Goal: Information Seeking & Learning: Learn about a topic

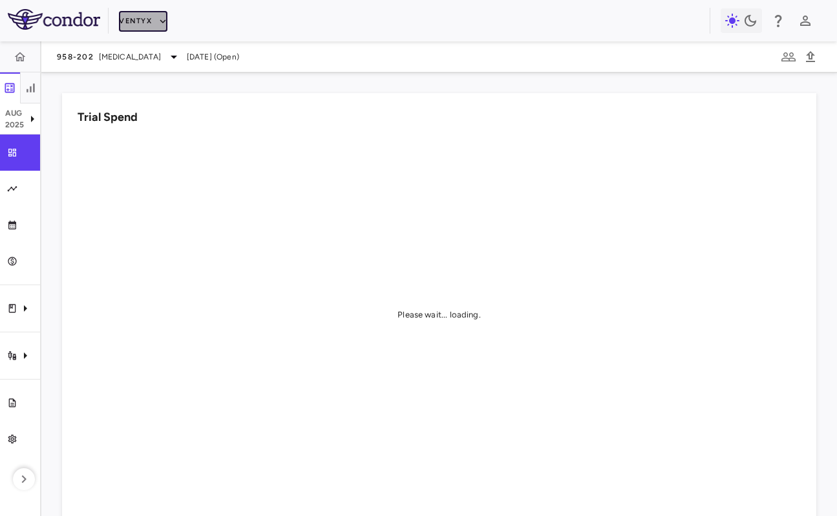
click at [135, 28] on button "Ventyx" at bounding box center [143, 21] width 48 height 21
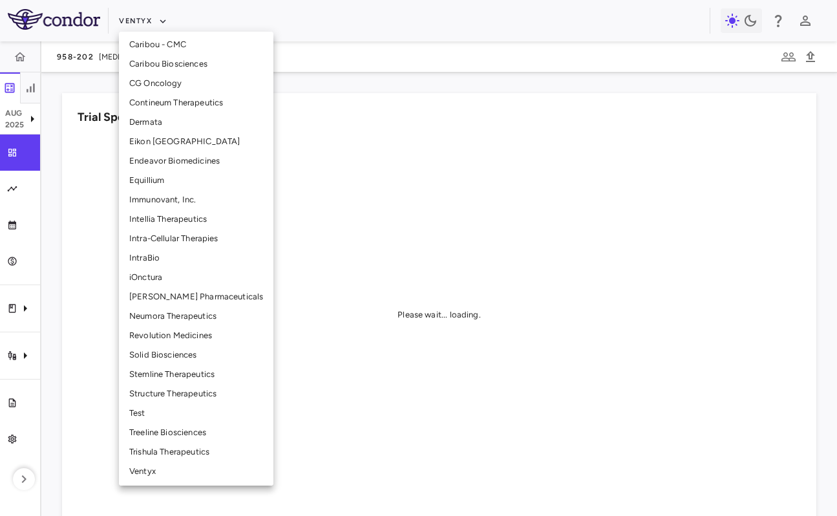
scroll to position [255, 0]
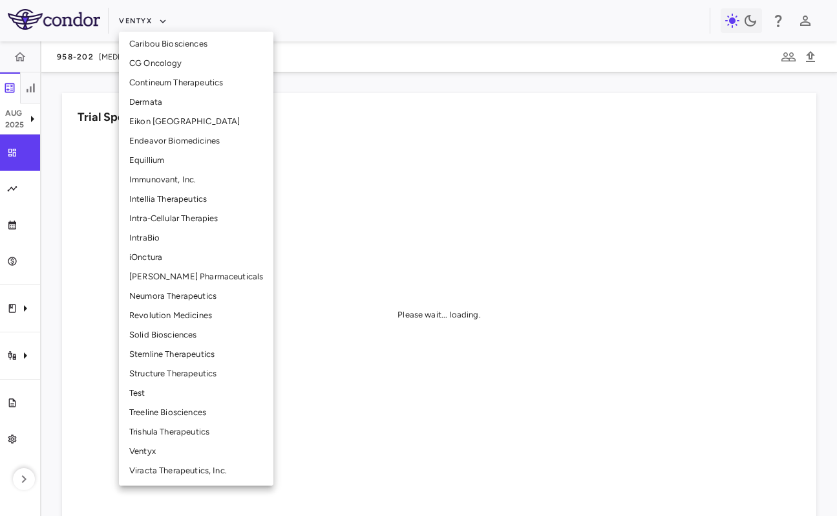
click at [193, 374] on li "Structure Therapeutics" at bounding box center [196, 373] width 155 height 19
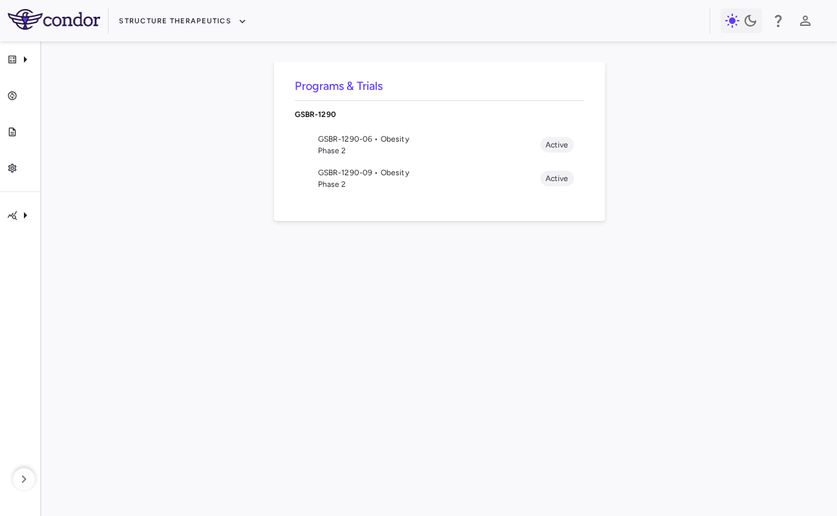
click at [415, 175] on span "GSBR-1290-09 • Obesity" at bounding box center [429, 173] width 222 height 12
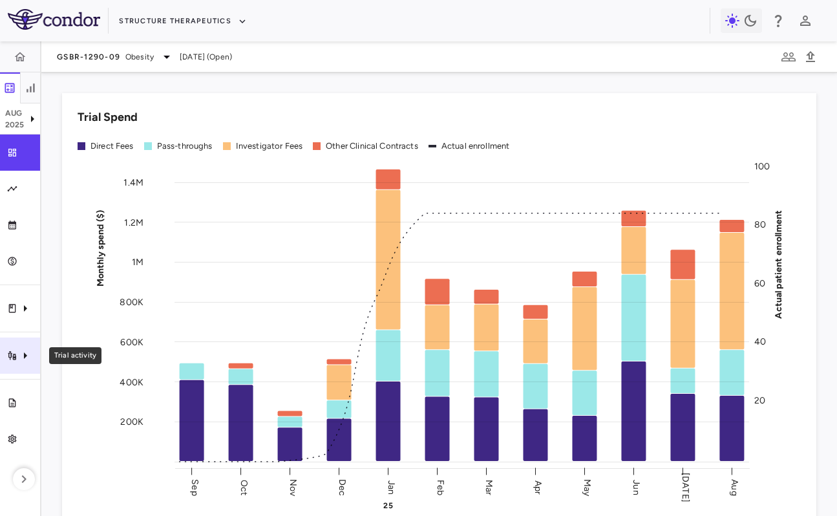
click at [21, 352] on icon "Trial activity" at bounding box center [25, 356] width 16 height 16
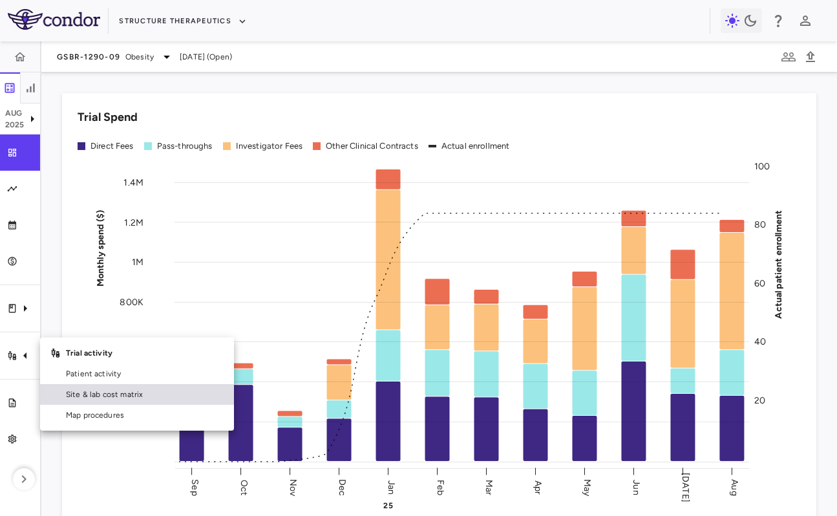
click at [68, 398] on span "Site & lab cost matrix" at bounding box center [145, 395] width 158 height 12
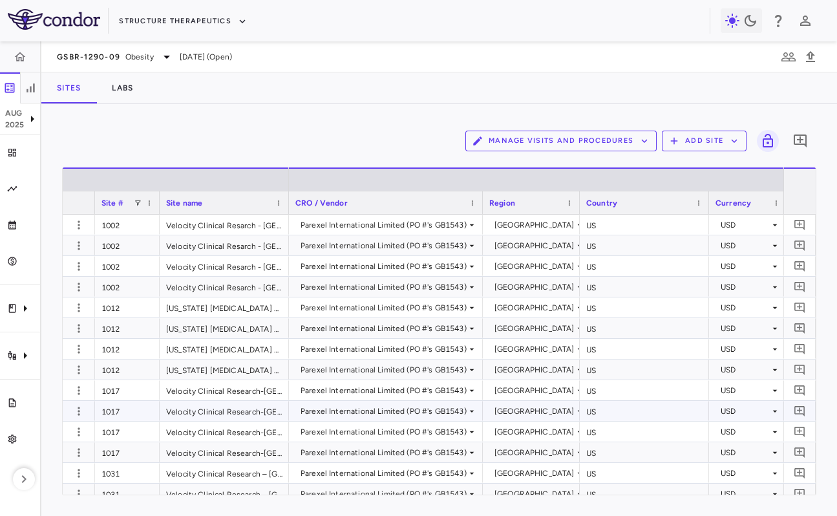
scroll to position [403, 0]
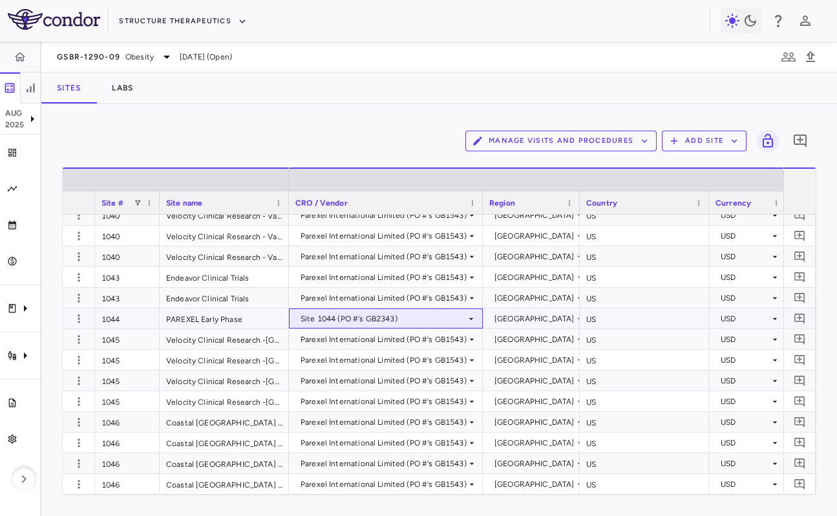
click at [366, 318] on div "Site 1044 (PO #'s GB2343)" at bounding box center [384, 318] width 166 height 21
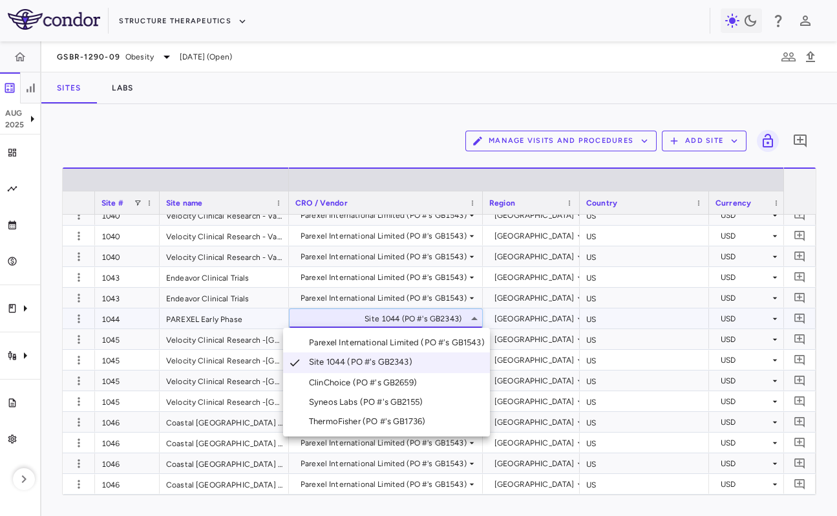
click at [342, 103] on div at bounding box center [418, 258] width 837 height 516
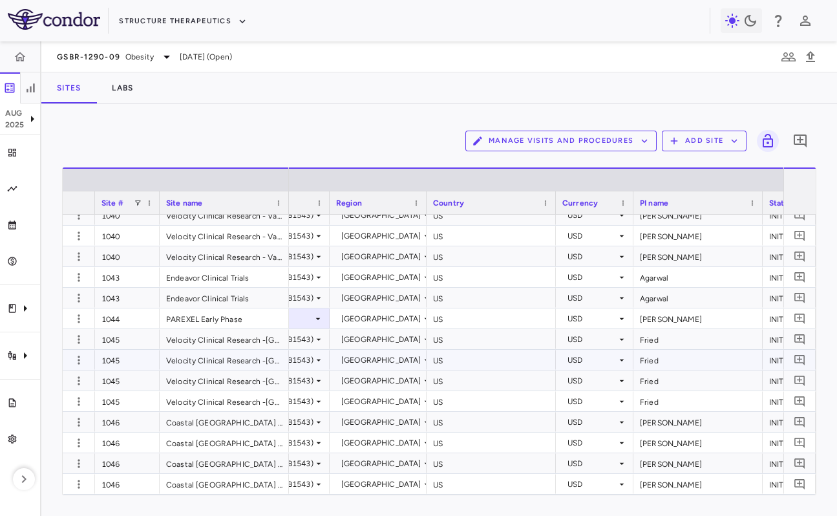
scroll to position [0, 0]
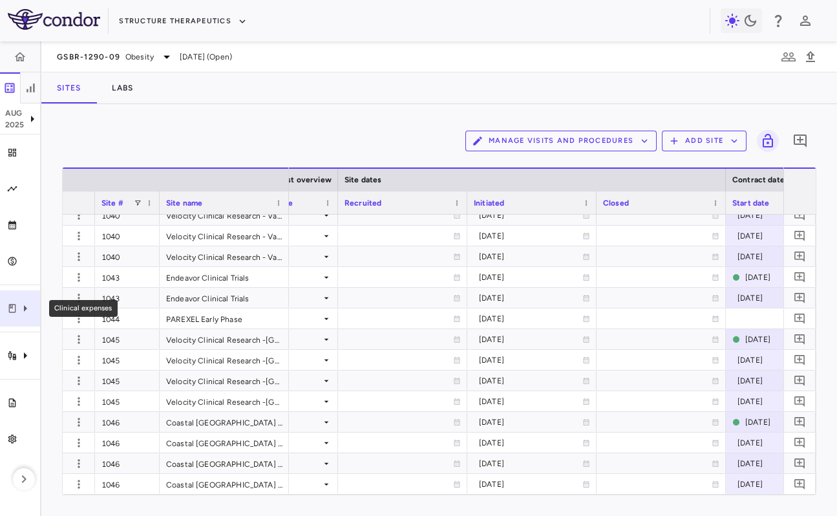
click at [21, 318] on div "Clinical expenses" at bounding box center [20, 308] width 40 height 36
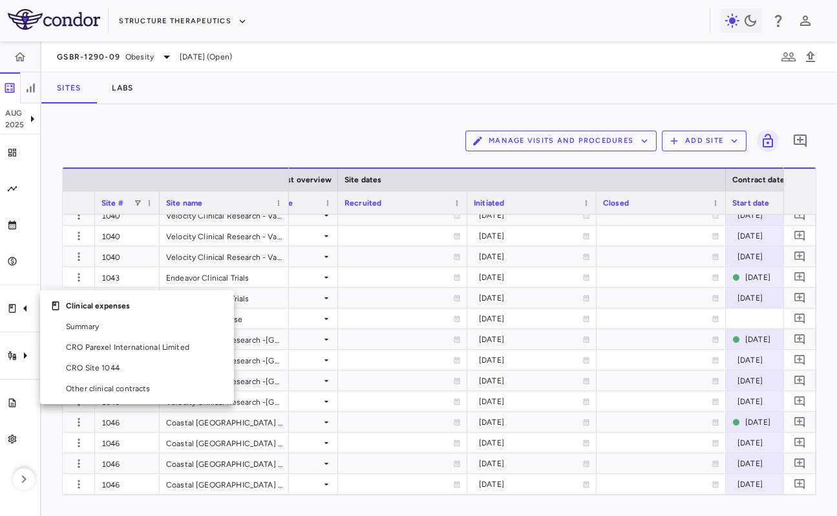
click at [15, 296] on div at bounding box center [418, 258] width 837 height 516
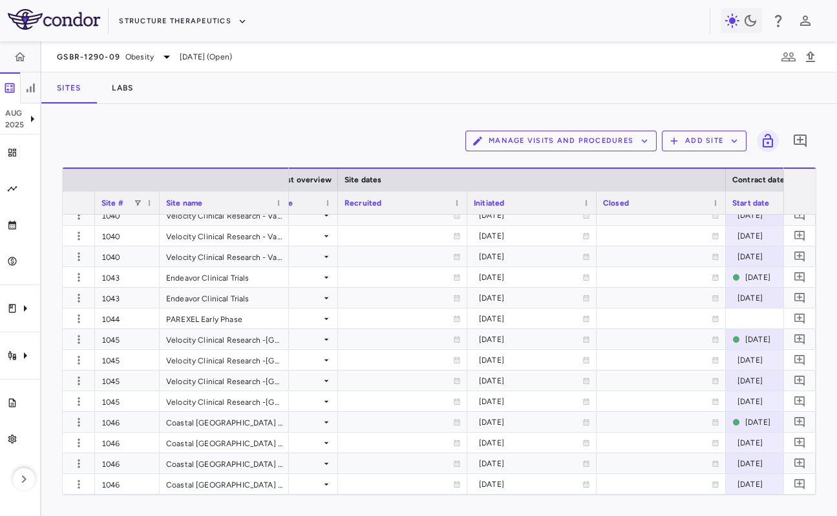
click at [15, 374] on aside "[DATE] Trial dashboard Analytics Financial close Journal entry Clinical expense…" at bounding box center [20, 278] width 41 height 475
click at [17, 358] on icon "Trial activity" at bounding box center [25, 356] width 16 height 16
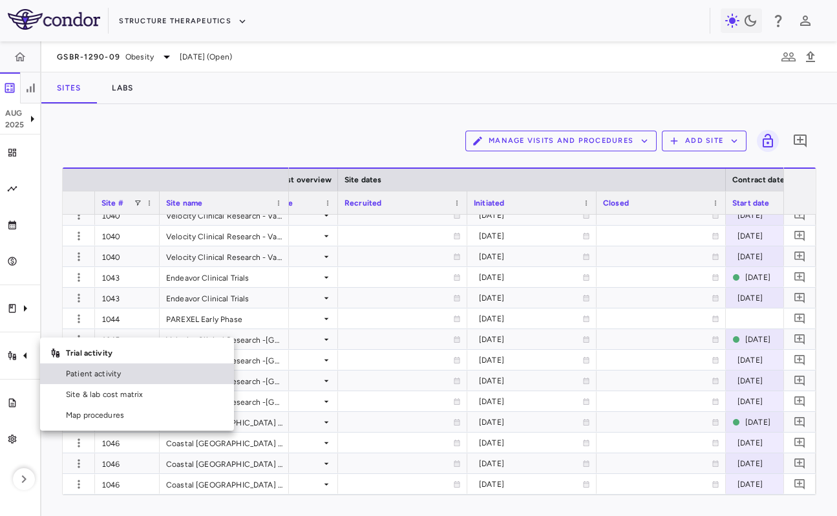
click at [134, 374] on span "Patient activity" at bounding box center [145, 374] width 158 height 12
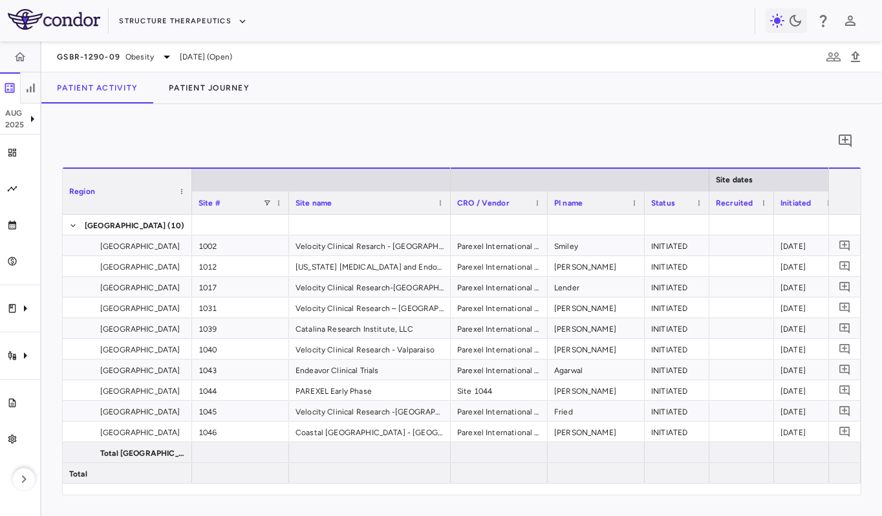
click at [449, 202] on div at bounding box center [449, 202] width 5 height 23
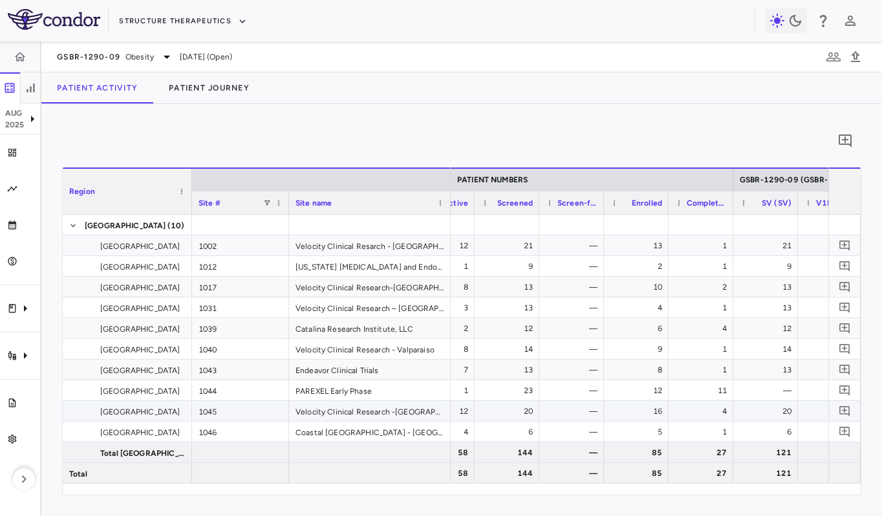
click at [442, 401] on div "Velocity Clinical Research -[GEOGRAPHIC_DATA]" at bounding box center [370, 411] width 162 height 20
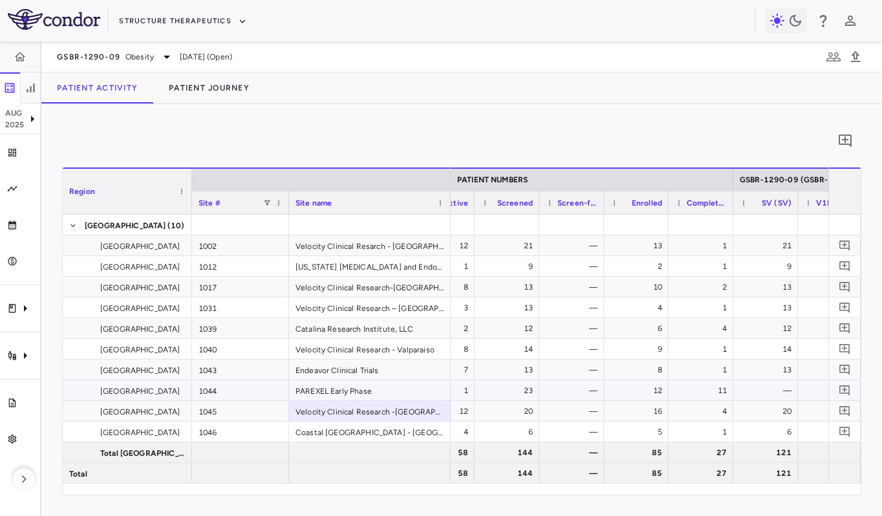
click at [521, 392] on div "23" at bounding box center [509, 390] width 47 height 21
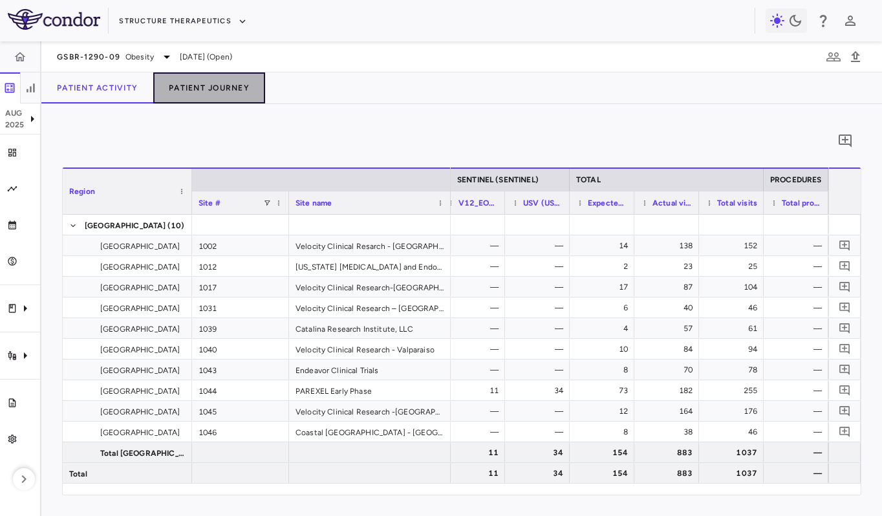
click at [183, 97] on button "Patient Journey" at bounding box center [209, 87] width 112 height 31
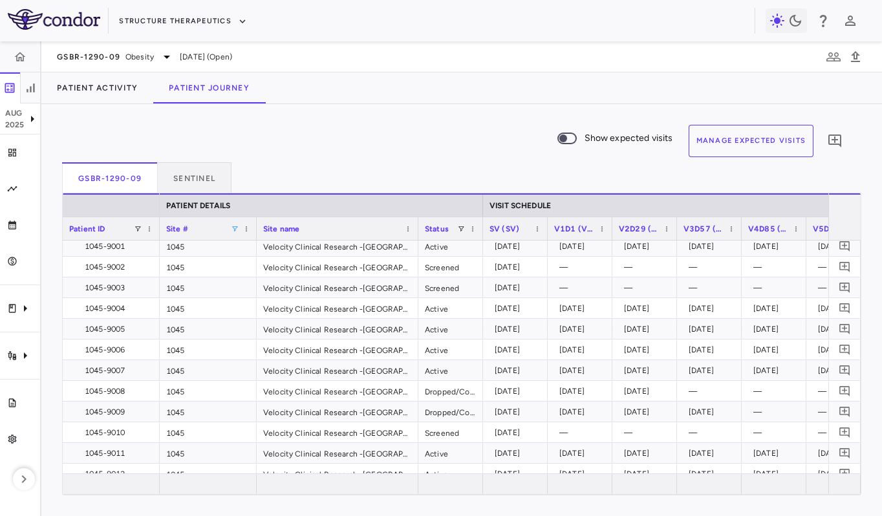
click at [237, 228] on span at bounding box center [235, 229] width 8 height 8
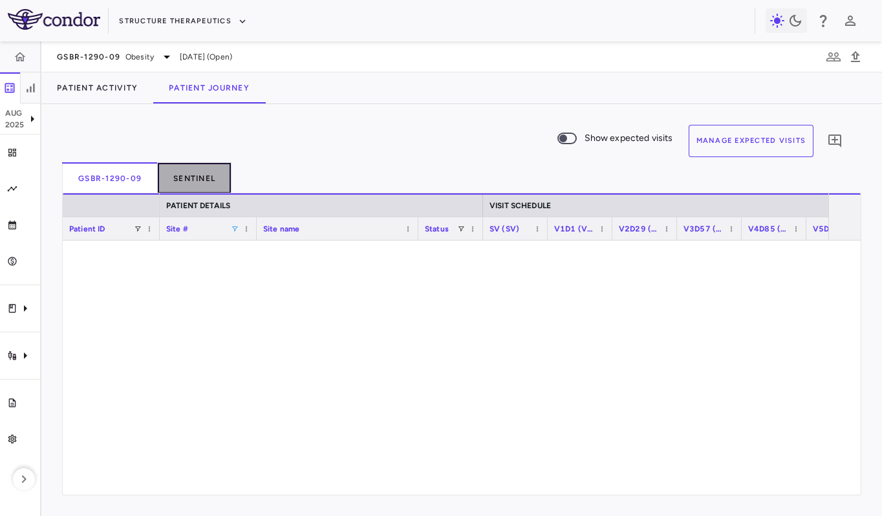
click at [181, 188] on button "Sentinel" at bounding box center [195, 177] width 74 height 31
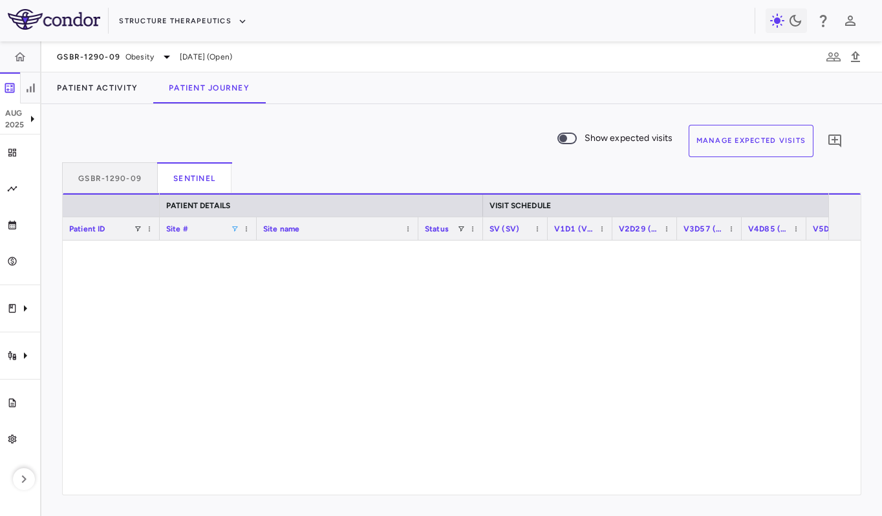
click at [231, 231] on span at bounding box center [235, 229] width 8 height 8
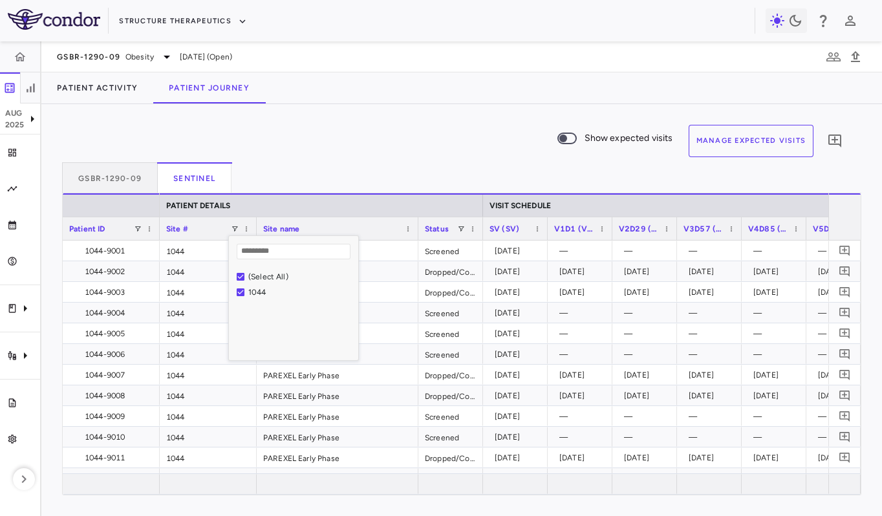
click at [295, 171] on div "GSBR-1290-09 Sentinel" at bounding box center [461, 177] width 799 height 31
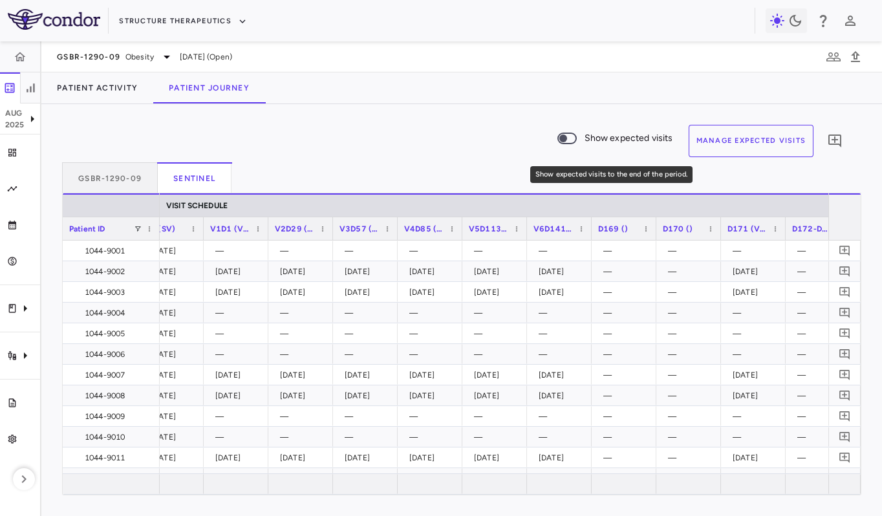
click at [597, 134] on span "Show expected visits" at bounding box center [628, 138] width 89 height 14
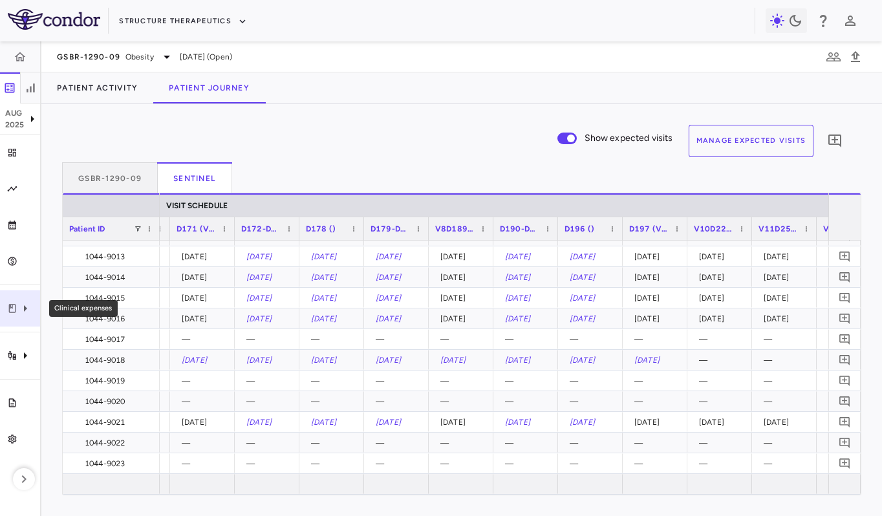
click at [21, 306] on icon "Clinical expenses" at bounding box center [25, 309] width 16 height 16
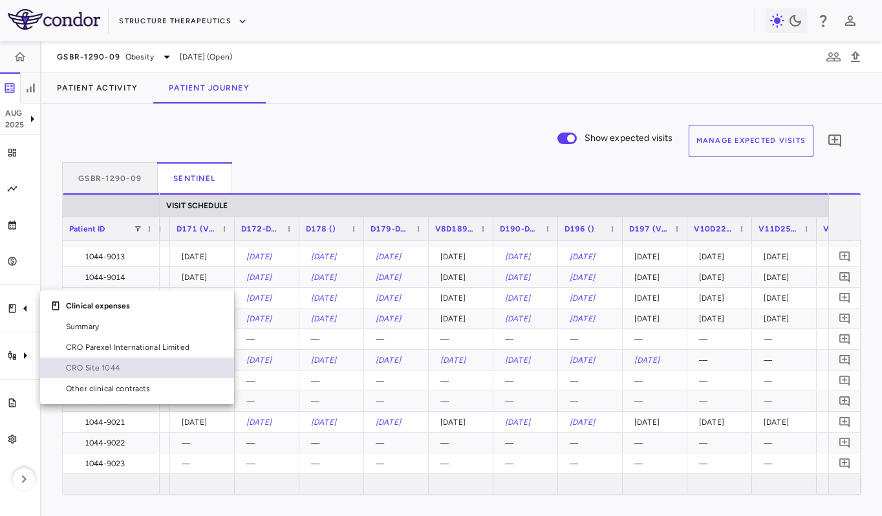
click at [104, 365] on span "CRO Site 1044" at bounding box center [145, 368] width 158 height 12
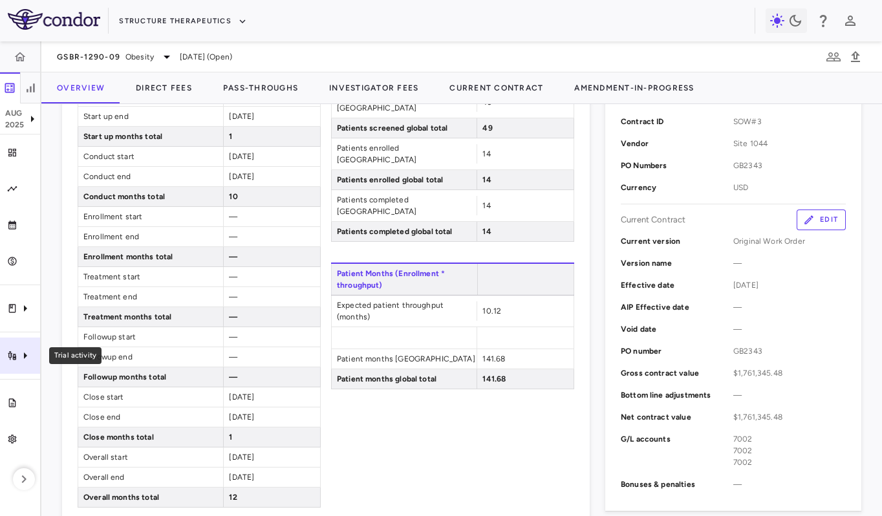
click at [23, 351] on icon "Trial activity" at bounding box center [25, 356] width 16 height 16
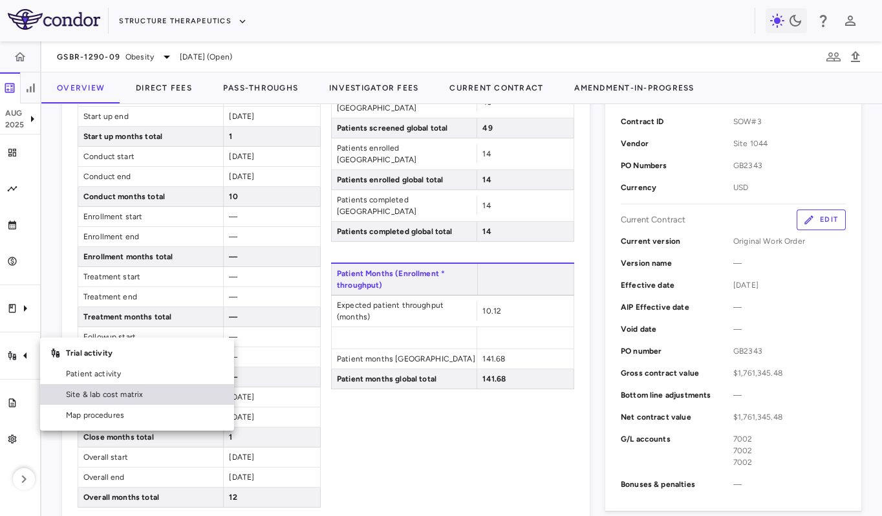
click at [81, 398] on span "Site & lab cost matrix" at bounding box center [145, 395] width 158 height 12
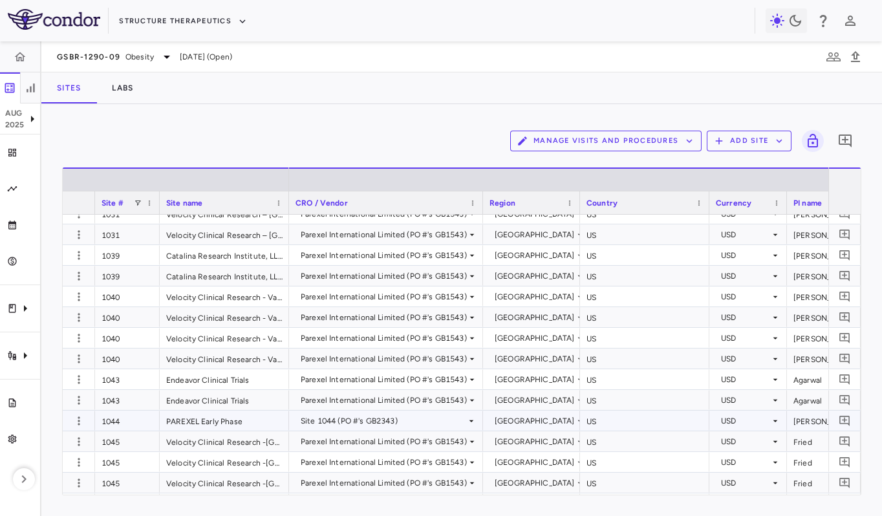
click at [553, 414] on div "[GEOGRAPHIC_DATA]" at bounding box center [535, 421] width 80 height 21
click at [443, 82] on div at bounding box center [441, 258] width 882 height 516
click at [24, 312] on icon "Clinical expenses" at bounding box center [25, 309] width 16 height 16
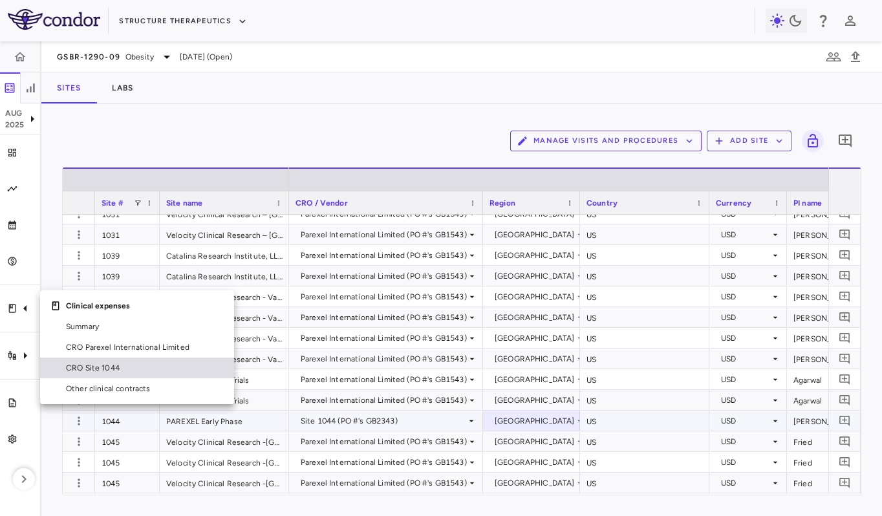
click at [129, 368] on span "CRO Site 1044" at bounding box center [145, 368] width 158 height 12
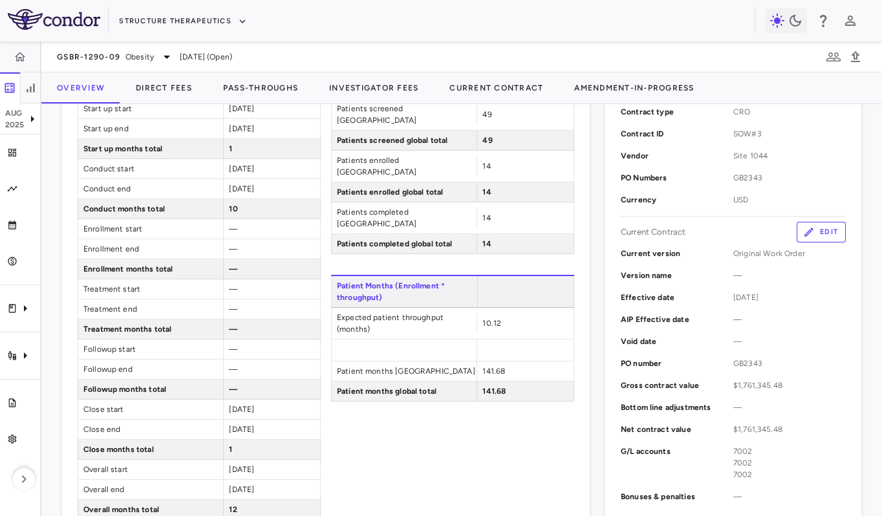
click at [826, 230] on button "Edit" at bounding box center [821, 232] width 49 height 21
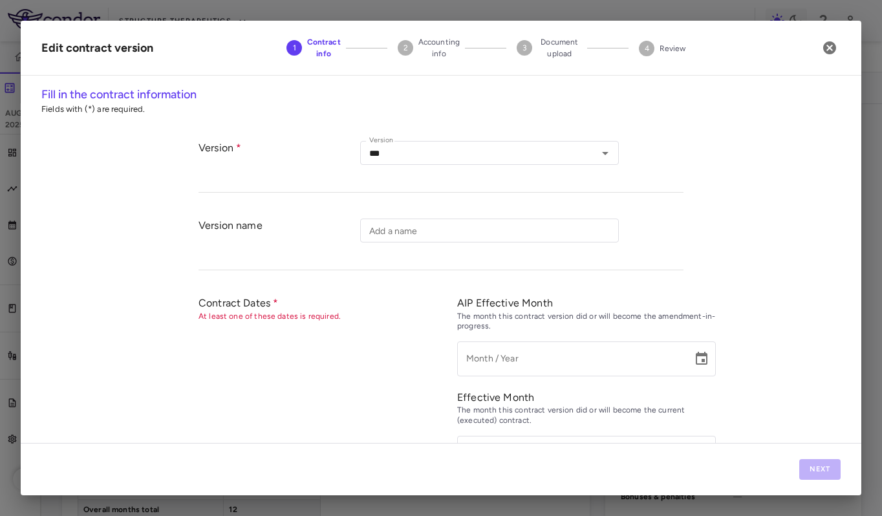
type input "**********"
type input "******"
click at [826, 465] on button "Next" at bounding box center [819, 469] width 41 height 21
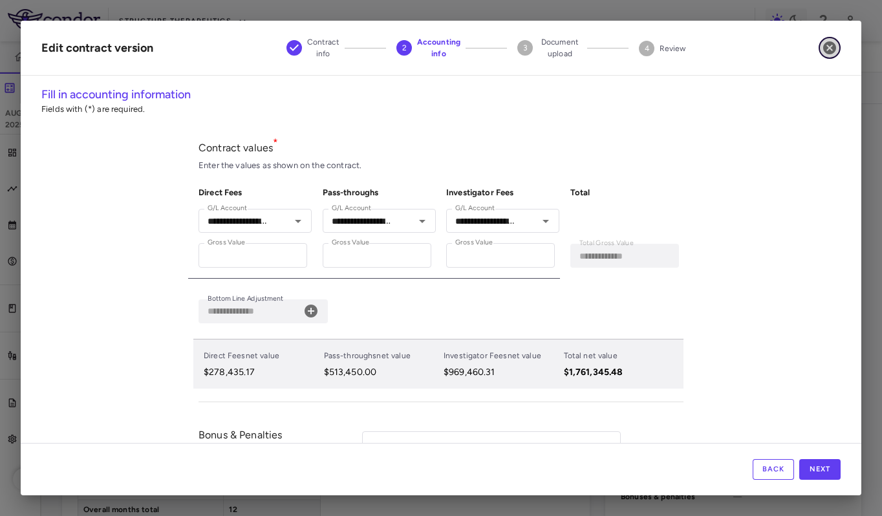
click at [833, 48] on icon "button" at bounding box center [829, 47] width 13 height 13
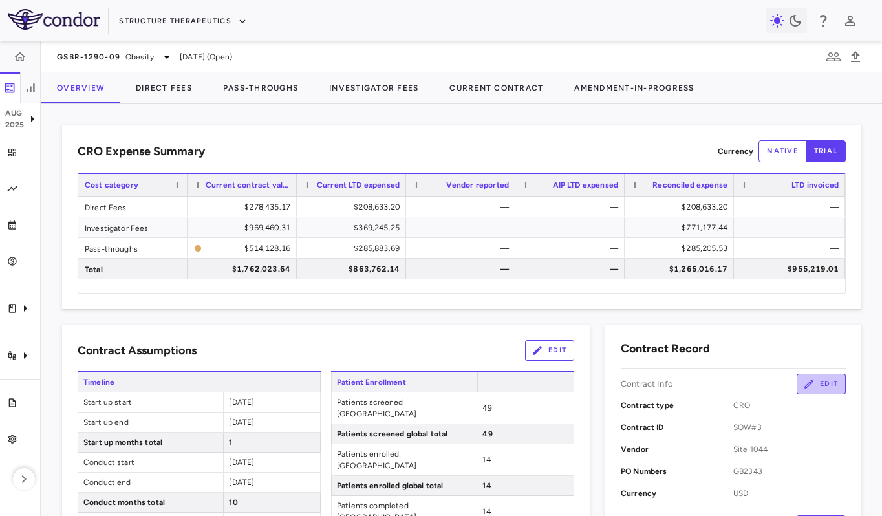
click at [826, 389] on button "Edit" at bounding box center [821, 384] width 49 height 21
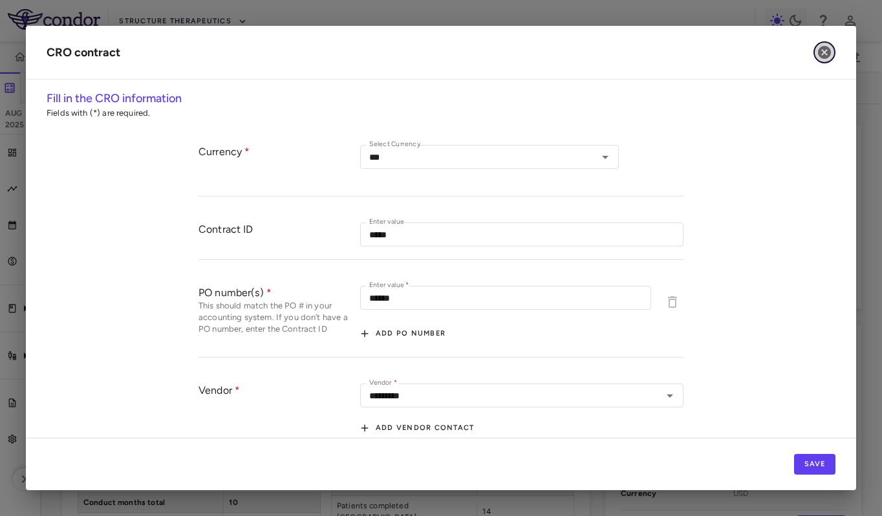
click at [831, 49] on icon "button" at bounding box center [825, 53] width 16 height 16
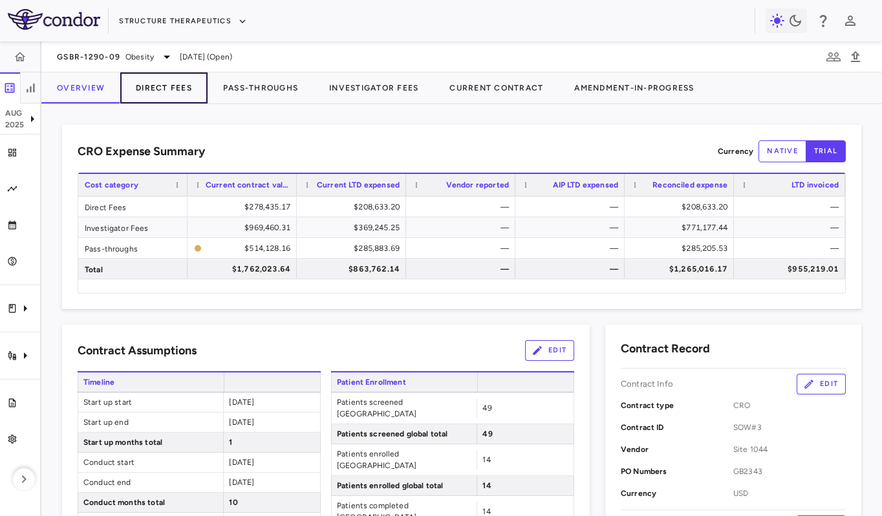
click at [171, 77] on button "Direct Fees" at bounding box center [163, 87] width 87 height 31
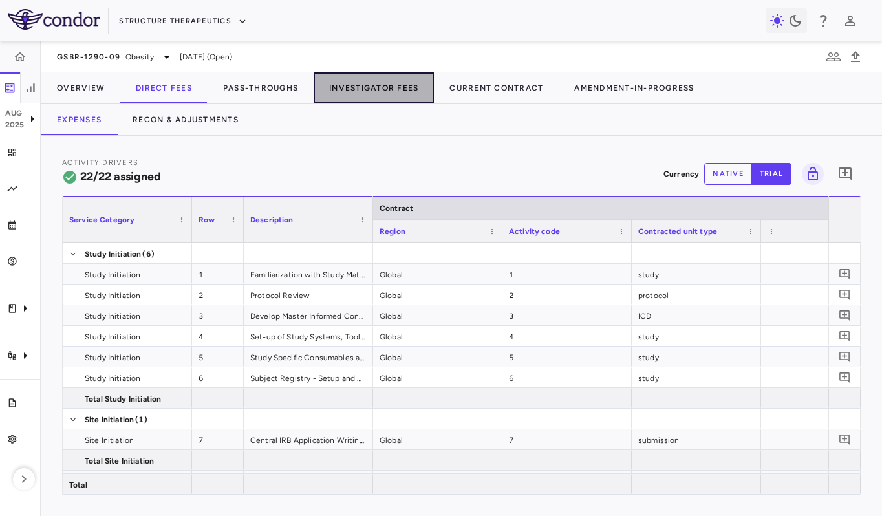
click at [350, 92] on button "Investigator Fees" at bounding box center [374, 87] width 120 height 31
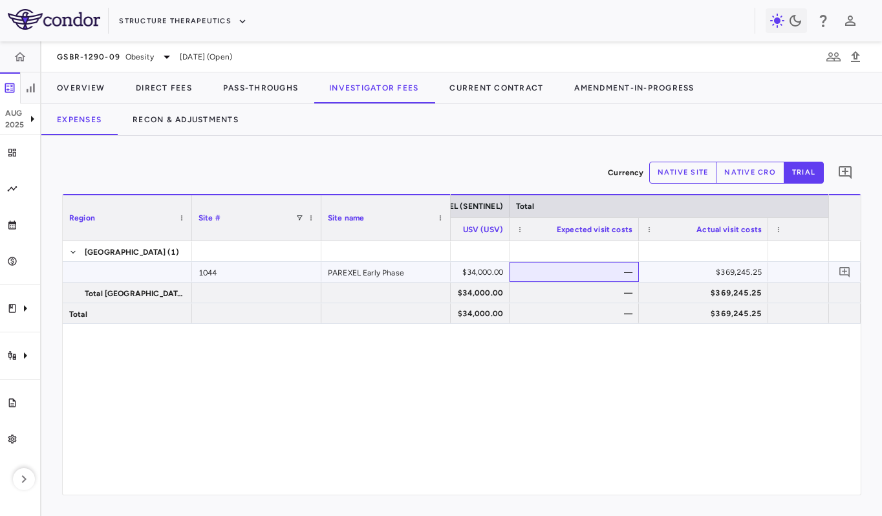
click at [539, 275] on div "—" at bounding box center [576, 272] width 111 height 21
click at [553, 133] on div "Expenses Recon & Adjustments" at bounding box center [461, 119] width 840 height 31
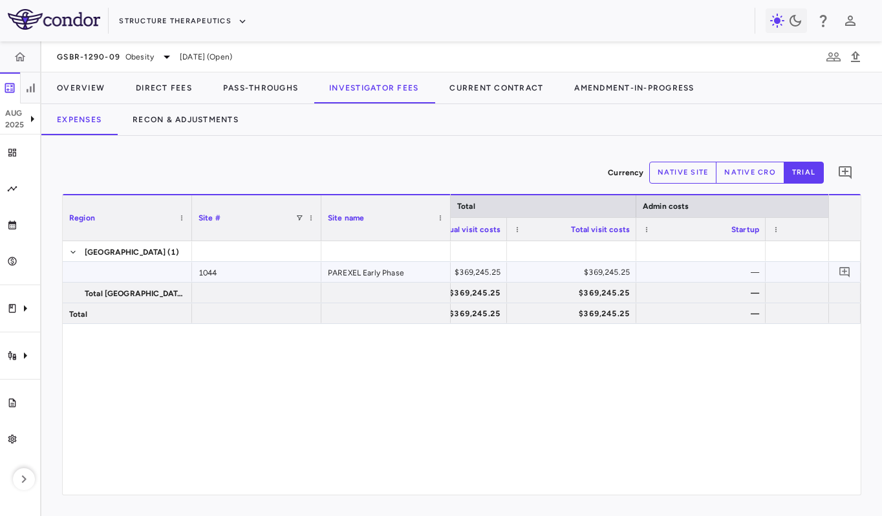
scroll to position [0, 4965]
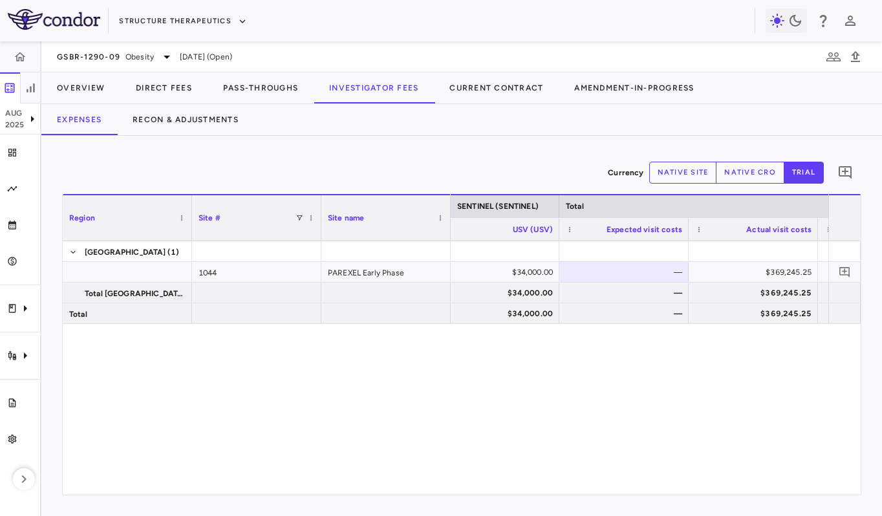
click at [681, 168] on button "native site" at bounding box center [683, 173] width 68 height 22
click at [740, 168] on button "native cro" at bounding box center [750, 173] width 69 height 22
click at [796, 177] on button "trial" at bounding box center [804, 173] width 40 height 22
click at [13, 323] on div "Clinical expenses" at bounding box center [20, 308] width 40 height 36
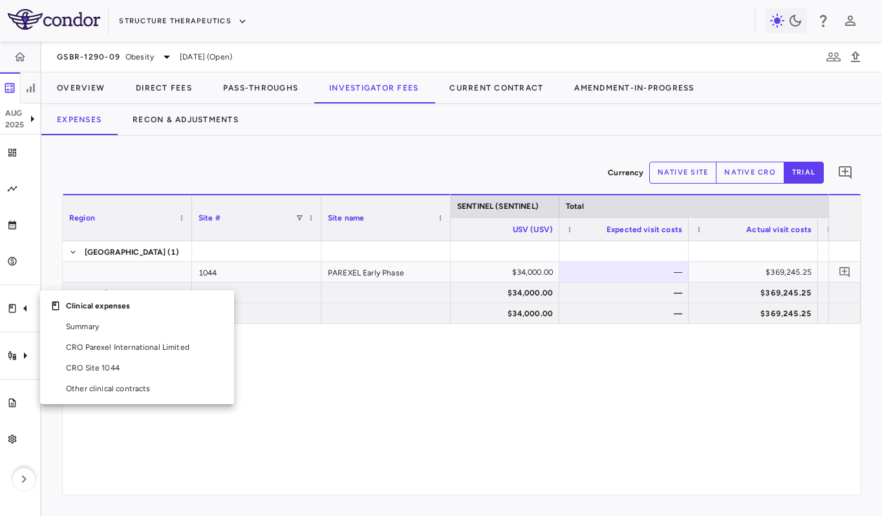
click at [30, 352] on div at bounding box center [441, 258] width 882 height 516
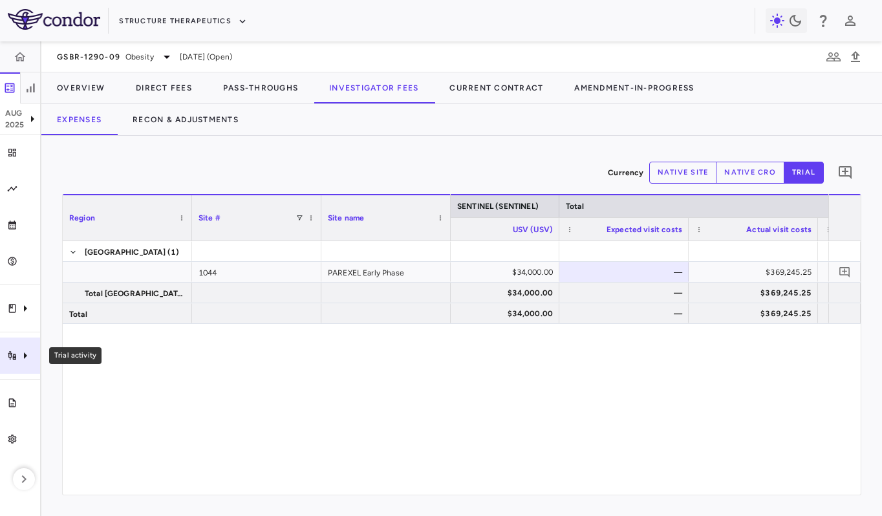
click at [32, 355] on icon "Trial activity" at bounding box center [25, 356] width 16 height 16
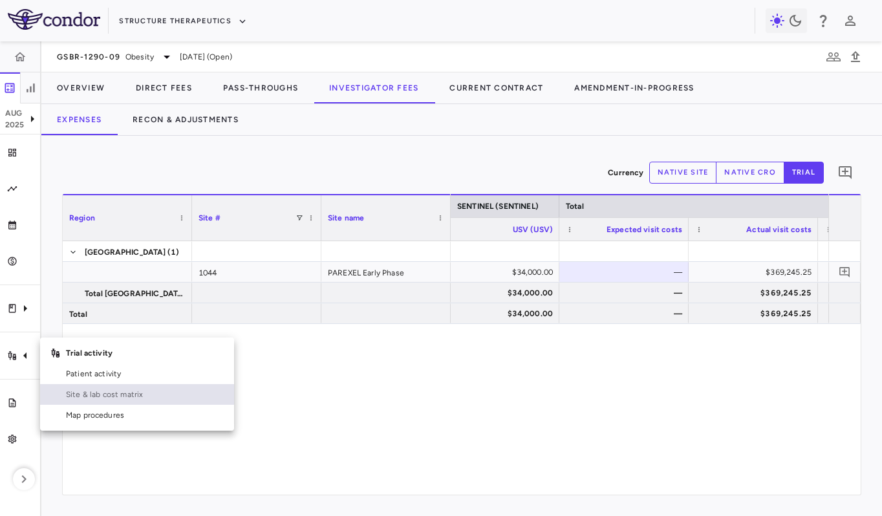
click at [155, 389] on span "Site & lab cost matrix" at bounding box center [145, 395] width 158 height 12
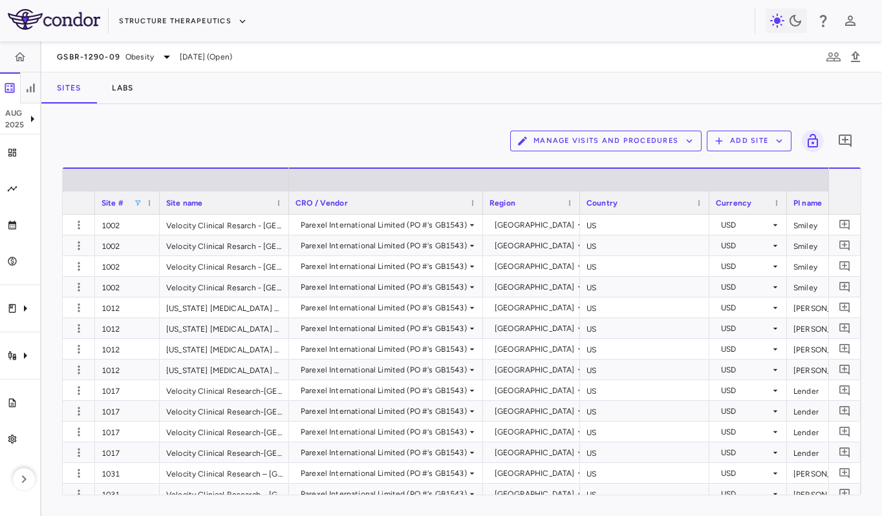
click at [140, 202] on span at bounding box center [138, 203] width 8 height 8
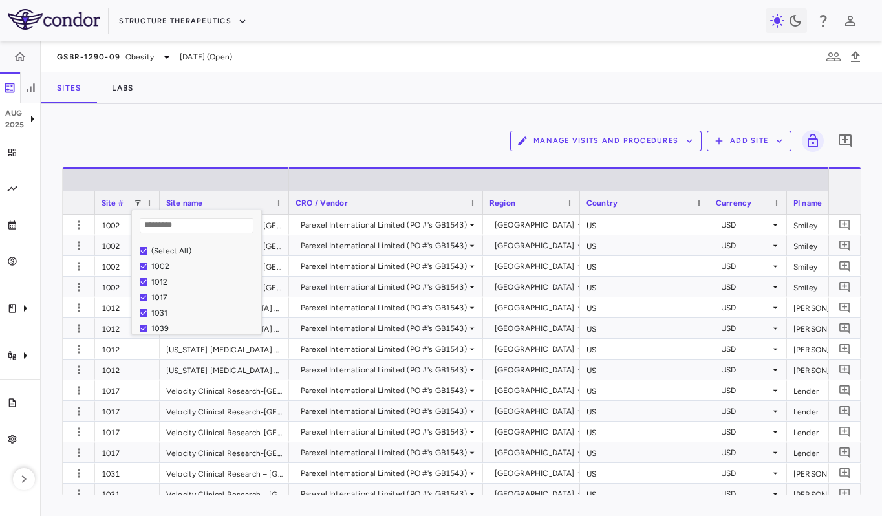
click at [233, 122] on div "Manage Visits and Procedures Add Site 0 Press ENTER to sort. Press ALT DOWN to …" at bounding box center [461, 310] width 840 height 412
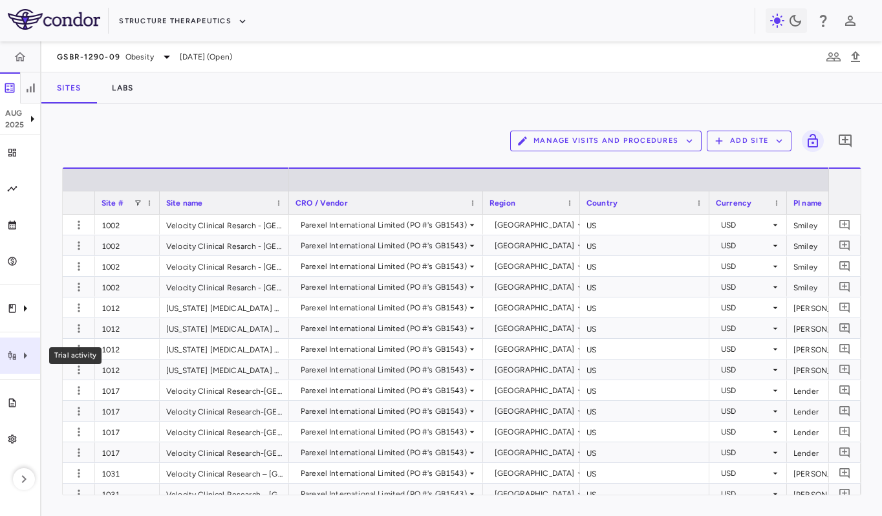
click at [13, 367] on div "Trial activity" at bounding box center [20, 355] width 40 height 36
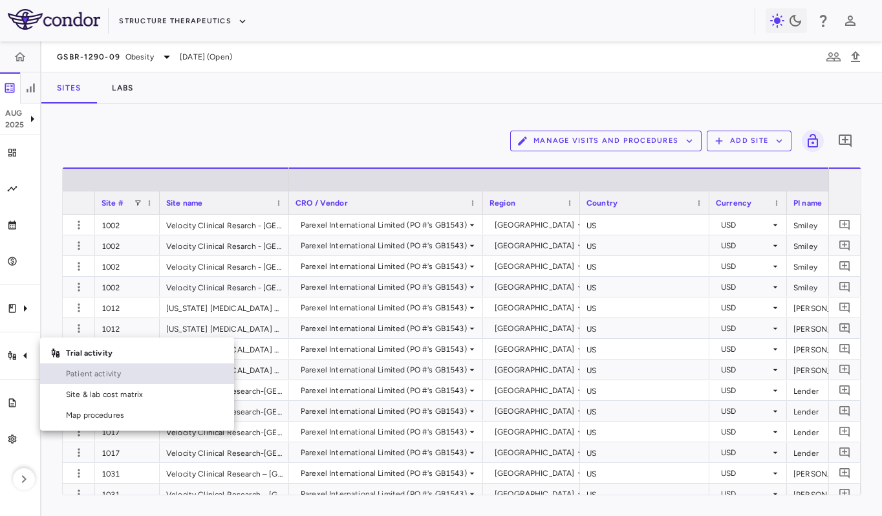
click at [76, 369] on span "Patient activity" at bounding box center [145, 374] width 158 height 12
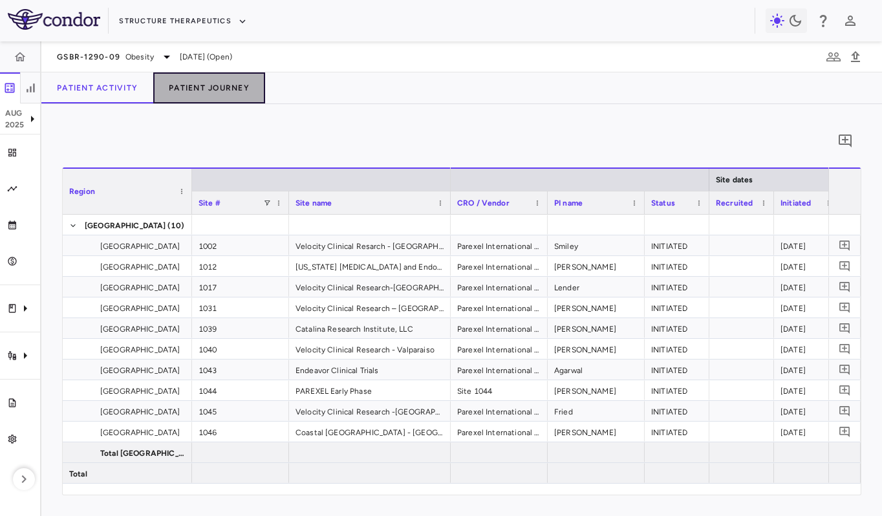
click at [215, 78] on button "Patient Journey" at bounding box center [209, 87] width 112 height 31
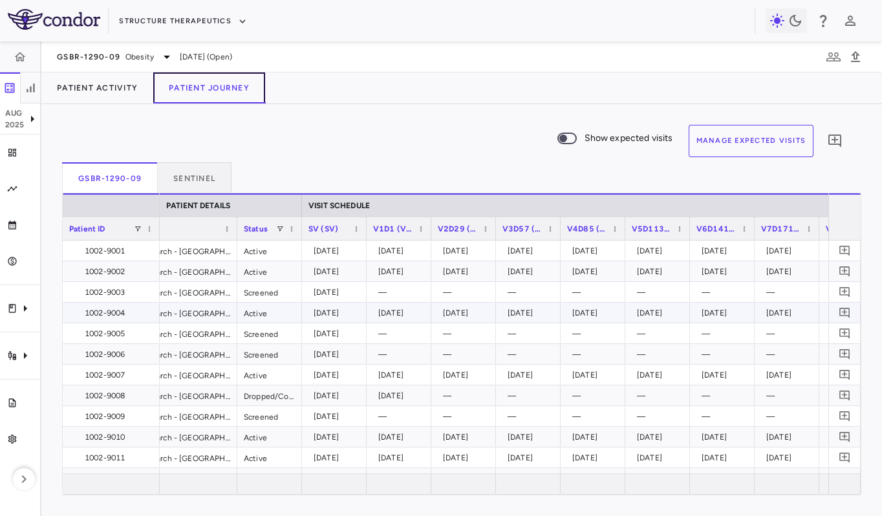
scroll to position [0, 224]
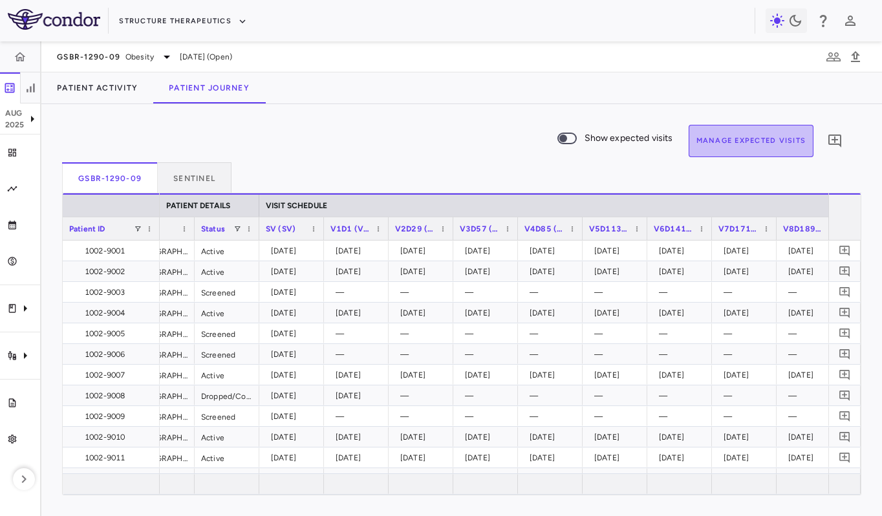
click at [734, 148] on button "Manage Expected Visits" at bounding box center [751, 141] width 125 height 32
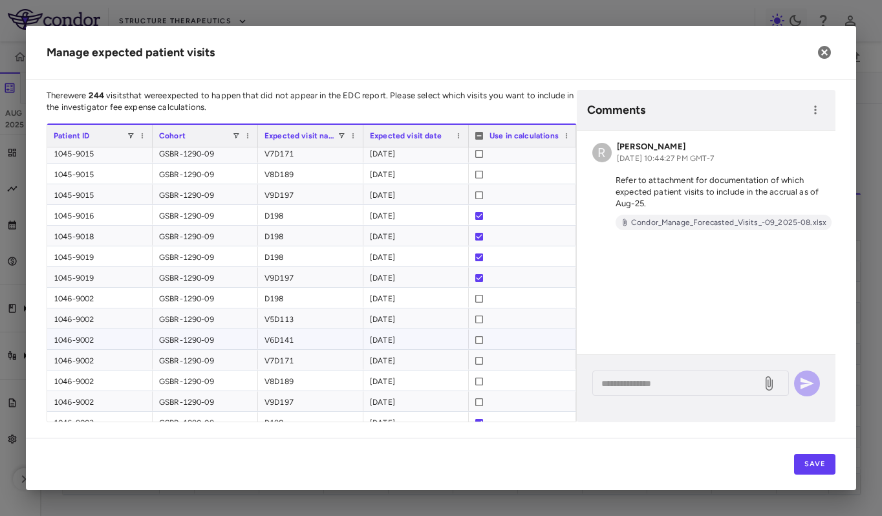
scroll to position [3214, 0]
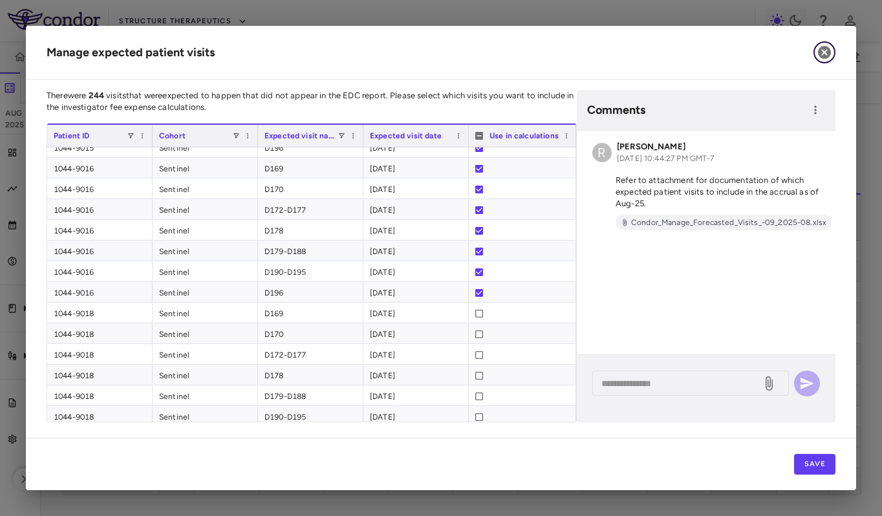
click at [824, 45] on icon "button" at bounding box center [825, 53] width 16 height 16
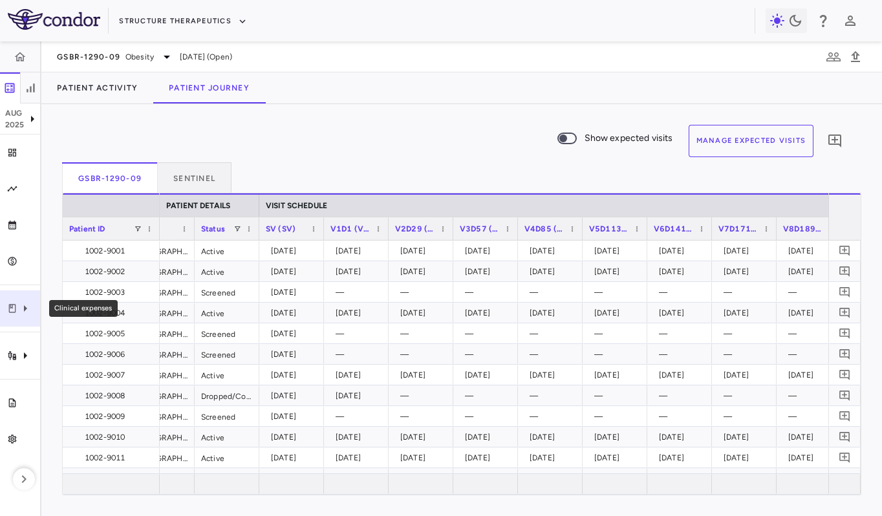
click at [28, 311] on icon "Clinical expenses" at bounding box center [25, 309] width 16 height 16
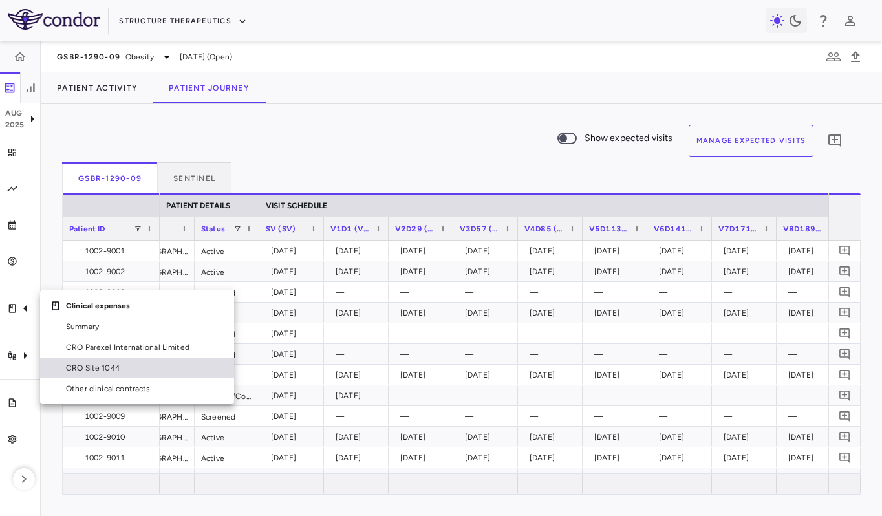
click at [107, 360] on link "CRO Site 1044" at bounding box center [137, 368] width 194 height 21
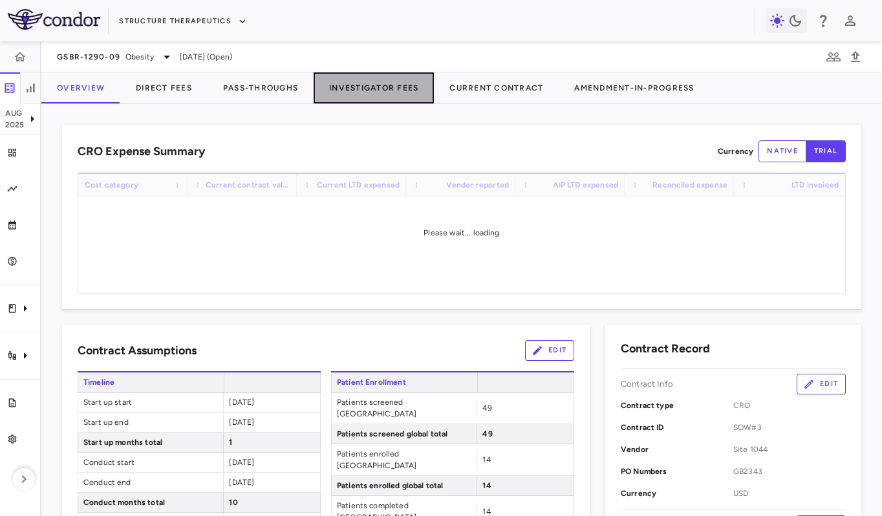
click at [409, 99] on button "Investigator Fees" at bounding box center [374, 87] width 120 height 31
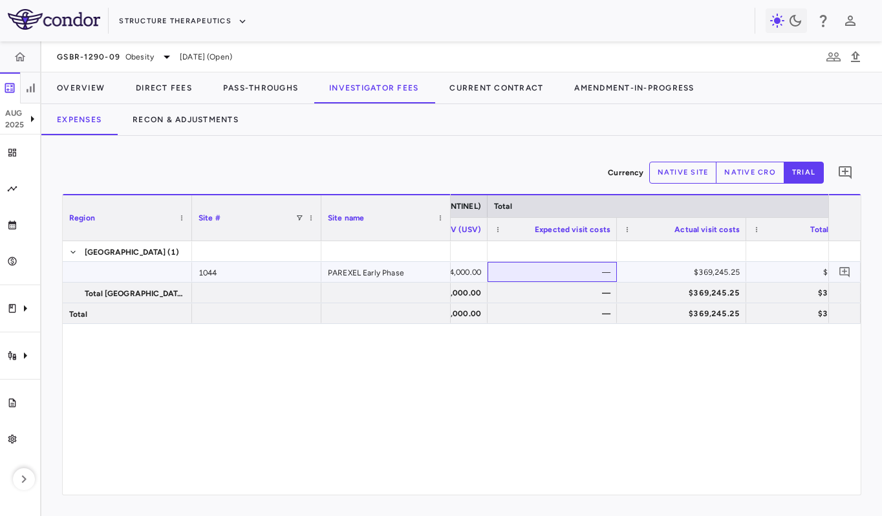
click at [569, 264] on div "—" at bounding box center [554, 272] width 111 height 21
click at [416, 361] on div "[GEOGRAPHIC_DATA] [PHONE_NUMBER] Early Phase Total United States Total $34,000.…" at bounding box center [462, 367] width 798 height 253
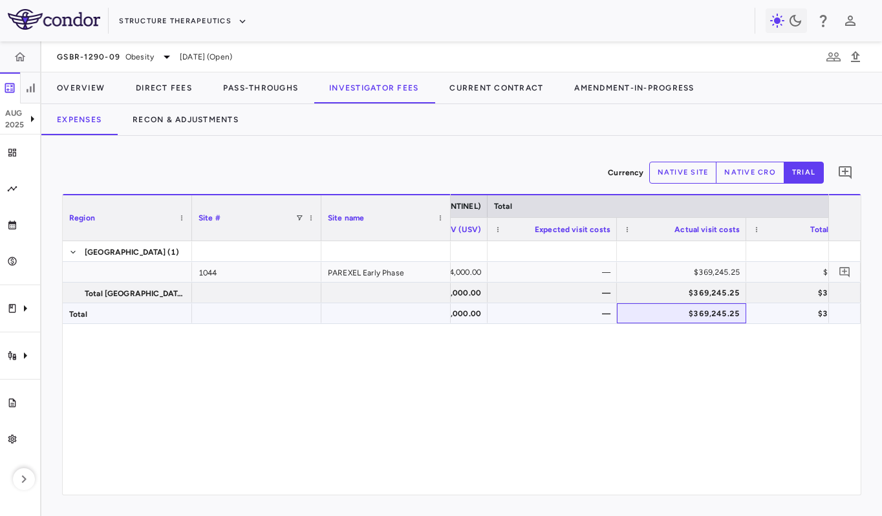
click at [619, 315] on div "$369,245.25" at bounding box center [681, 313] width 129 height 20
click at [411, 156] on div "Currency native site native cro trial 0" at bounding box center [461, 172] width 799 height 32
